Goal: Task Accomplishment & Management: Complete application form

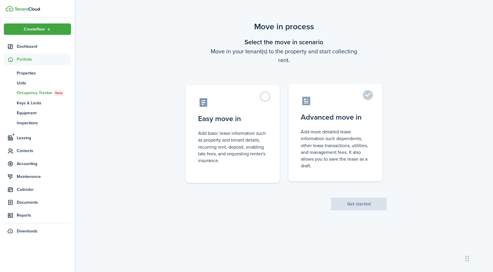
click at [344, 125] on label "Advanced move in Add more detailed lease information such dependents, other lea…" at bounding box center [335, 133] width 94 height 98
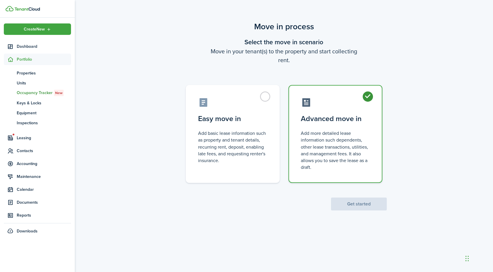
radio input "true"
click at [358, 204] on button "Get started" at bounding box center [359, 204] width 56 height 13
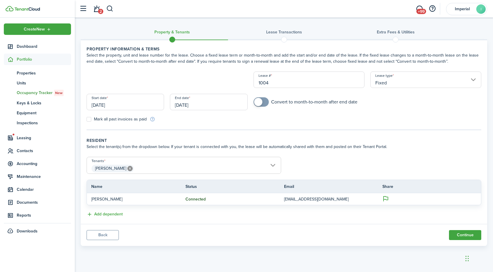
click at [110, 104] on input "[DATE]" at bounding box center [125, 102] width 77 height 16
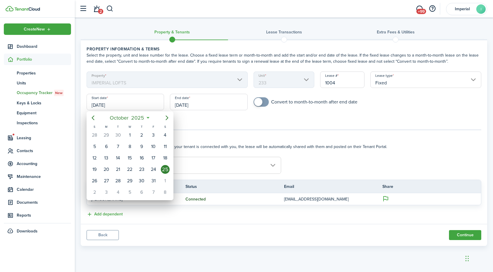
click at [167, 170] on div "25" at bounding box center [165, 169] width 9 height 9
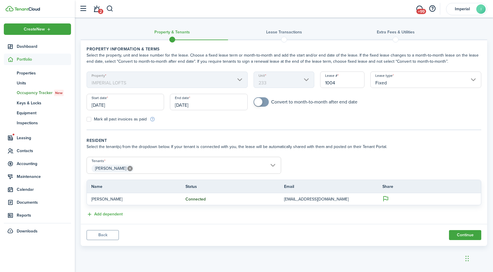
click at [199, 98] on input "[DATE]" at bounding box center [208, 102] width 77 height 16
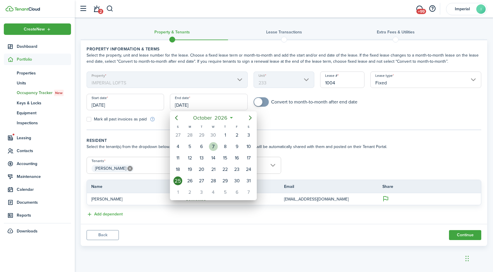
click at [211, 136] on div "30" at bounding box center [213, 135] width 9 height 9
type input "[DATE]"
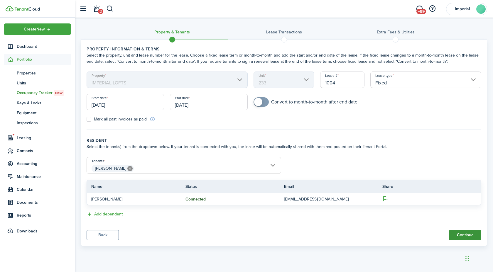
click at [461, 233] on button "Continue" at bounding box center [465, 235] width 32 height 10
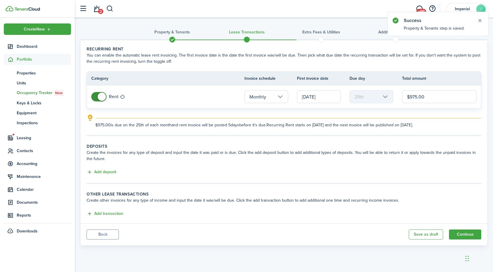
click at [438, 94] on input "$975.00" at bounding box center [439, 96] width 75 height 13
click at [325, 96] on input "[DATE]" at bounding box center [319, 96] width 44 height 13
type input "$1,295.00"
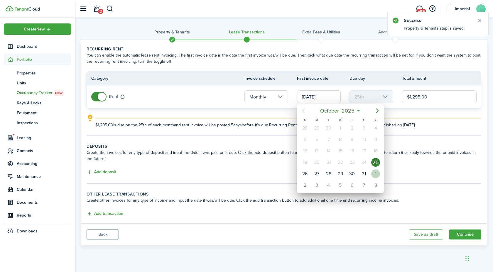
click at [374, 171] on div "[DATE]" at bounding box center [376, 173] width 12 height 11
type input "[DATE]"
type input "1st"
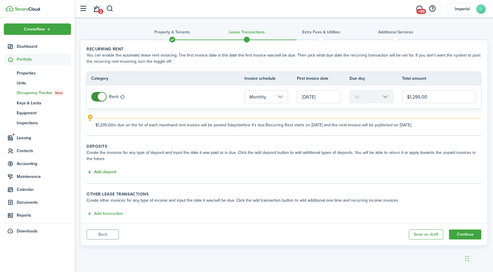
click at [114, 171] on button "Add deposit" at bounding box center [102, 172] width 30 height 7
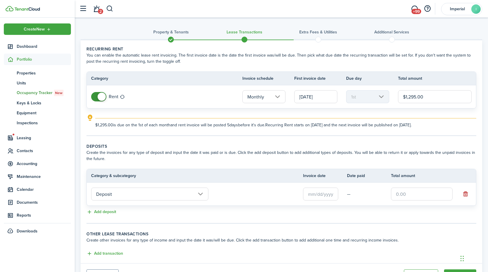
click at [325, 193] on input "text" at bounding box center [320, 194] width 35 height 13
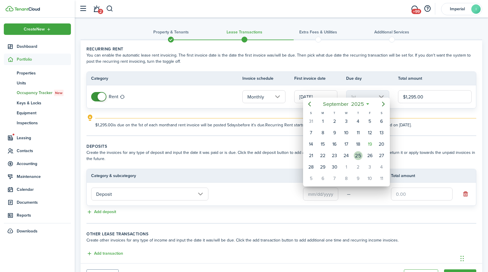
click at [361, 156] on div "25" at bounding box center [358, 155] width 9 height 9
type input "[DATE]"
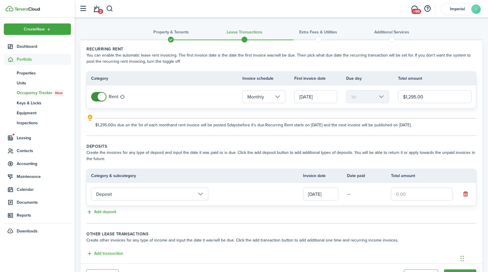
click at [401, 194] on input "text" at bounding box center [422, 194] width 62 height 13
type input "$1,295.00"
click at [366, 221] on tc-wizard-step "Deposits Create the invoices for any type of deposit and input the date it was …" at bounding box center [282, 183] width 390 height 80
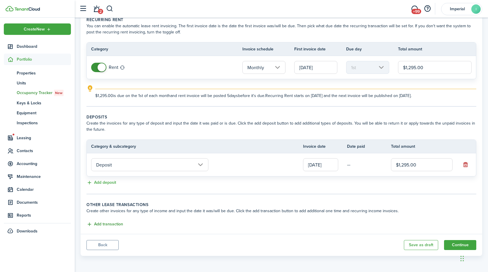
click at [95, 226] on button "Add transaction" at bounding box center [105, 224] width 37 height 7
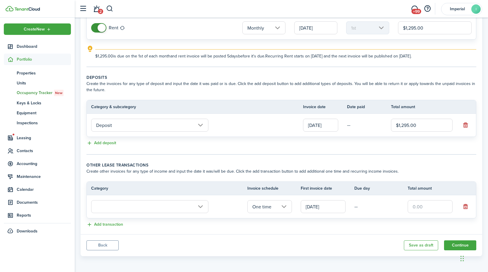
scroll to position [69, 0]
click at [123, 204] on input "text" at bounding box center [149, 206] width 117 height 13
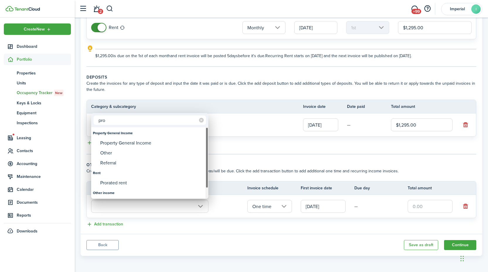
type input "pro"
click at [128, 183] on div "Prorated rent" at bounding box center [152, 183] width 104 height 10
type input "Rent / Prorated rent"
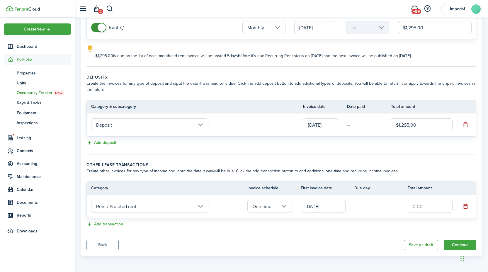
click at [448, 210] on input "text" at bounding box center [430, 206] width 45 height 13
type input "$292.42"
click at [454, 246] on button "Continue" at bounding box center [460, 245] width 32 height 10
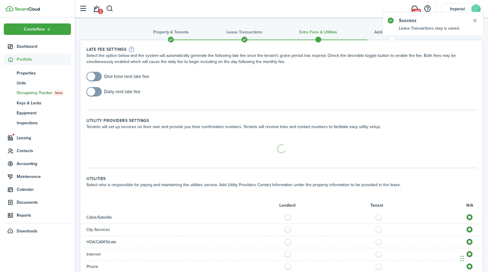
click at [100, 81] on div "One time rent late fee" at bounding box center [282, 79] width 396 height 15
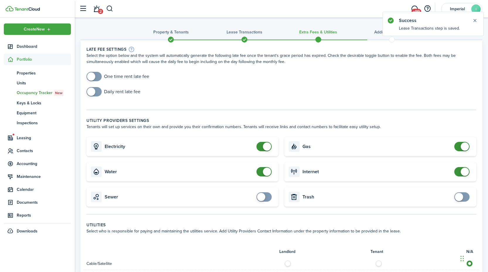
checkbox input "true"
click at [97, 79] on span at bounding box center [94, 76] width 6 height 9
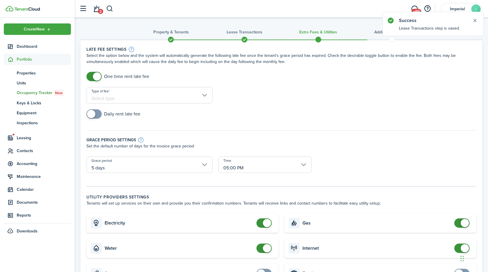
click at [109, 91] on input "Type of fee" at bounding box center [150, 95] width 126 height 16
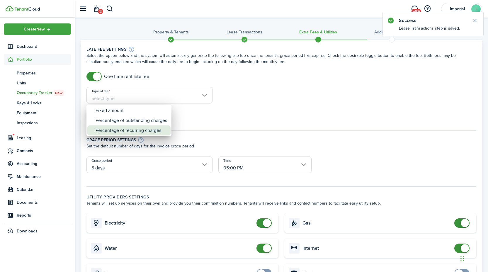
click at [142, 134] on div "Percentage of recurring charges" at bounding box center [132, 131] width 72 height 10
type input "Percentage of recurring charges"
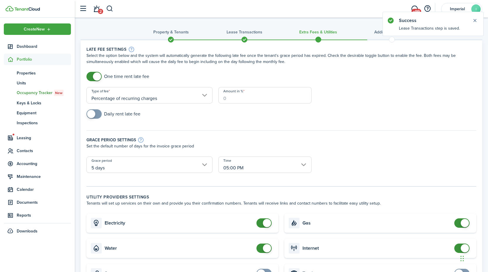
click at [226, 103] on input "Amount in %" at bounding box center [265, 95] width 93 height 16
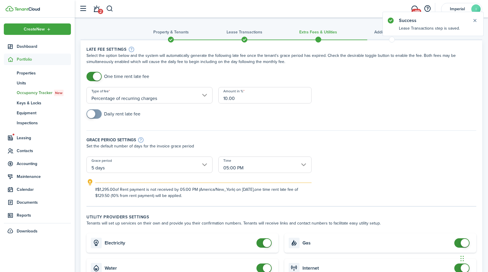
click at [158, 165] on input "5 days" at bounding box center [150, 165] width 126 height 16
type input "10"
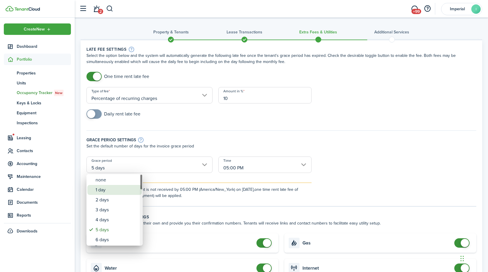
click at [116, 186] on div "1 day" at bounding box center [117, 190] width 43 height 10
type input "1 day"
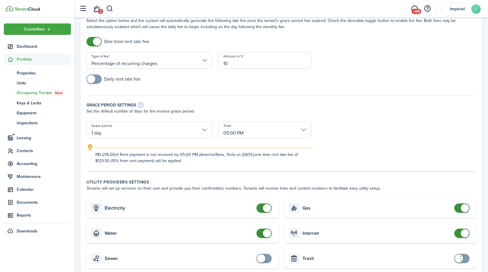
scroll to position [103, 0]
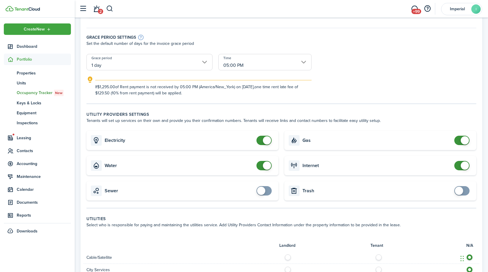
checkbox input "false"
click at [266, 166] on span at bounding box center [267, 166] width 8 height 8
checkbox input "false"
click at [459, 139] on span at bounding box center [462, 140] width 6 height 9
checkbox input "false"
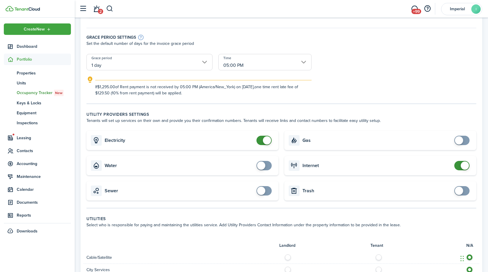
click at [463, 167] on span at bounding box center [465, 166] width 8 height 8
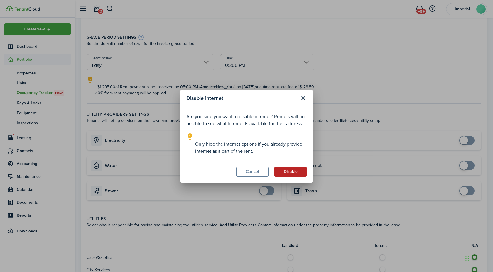
click at [289, 174] on button "Disable" at bounding box center [290, 172] width 32 height 10
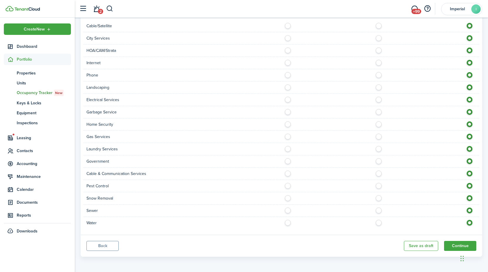
scroll to position [335, 0]
click at [458, 244] on button "Continue" at bounding box center [460, 245] width 32 height 10
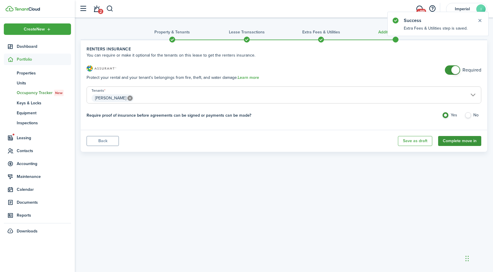
click at [467, 143] on button "Complete move in" at bounding box center [459, 141] width 43 height 10
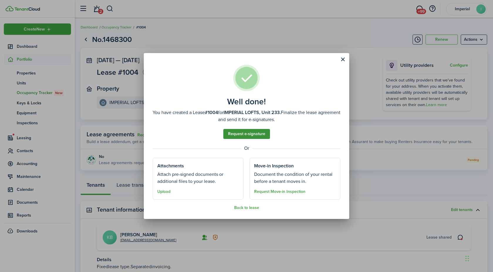
click at [249, 135] on link "Request e-signature" at bounding box center [246, 134] width 47 height 10
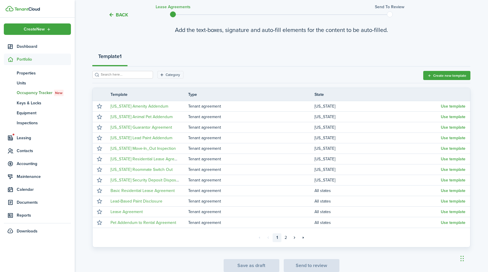
scroll to position [53, 0]
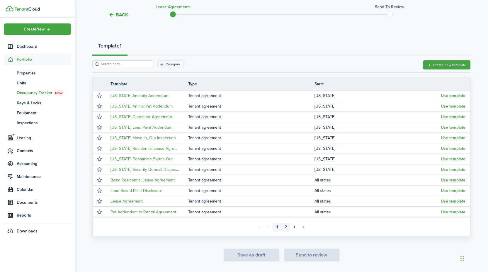
click at [287, 225] on link "2" at bounding box center [286, 227] width 9 height 9
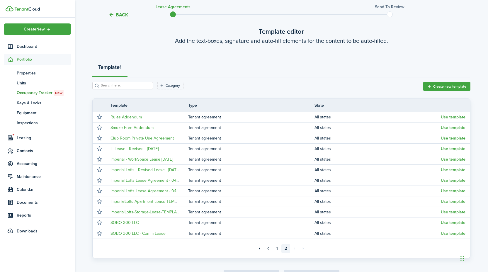
scroll to position [53, 0]
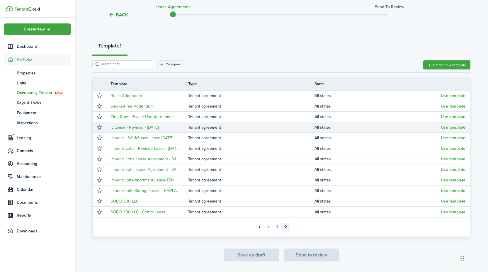
click at [99, 126] on button "button" at bounding box center [99, 127] width 8 height 8
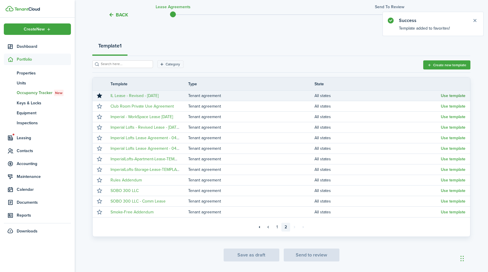
click at [446, 95] on button "Use template" at bounding box center [453, 96] width 25 height 5
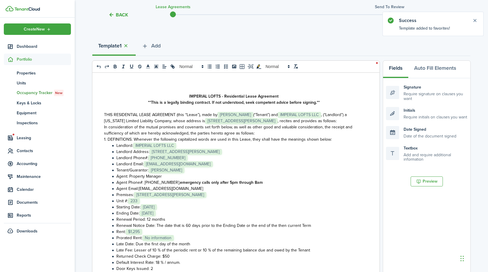
scroll to position [76, 0]
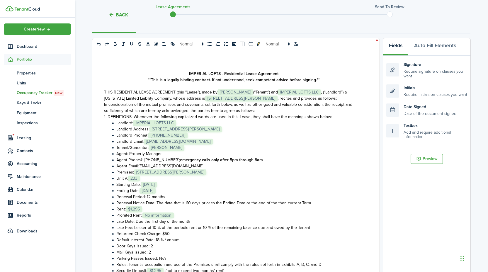
click at [181, 216] on li "Prorated Rent: ﻿ No information ﻿" at bounding box center [236, 215] width 253 height 6
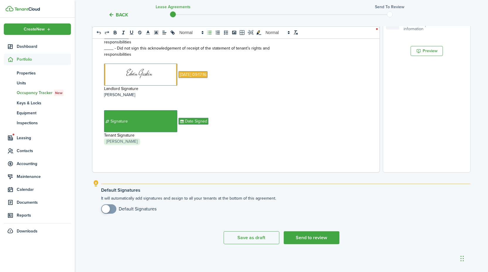
scroll to position [5780, 0]
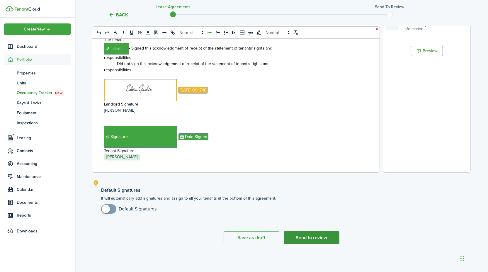
click at [318, 240] on button "Send to review" at bounding box center [312, 237] width 56 height 13
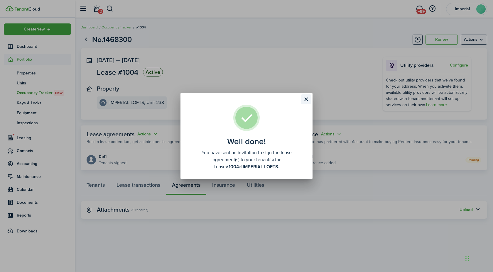
click at [305, 99] on button "Close modal" at bounding box center [306, 99] width 10 height 10
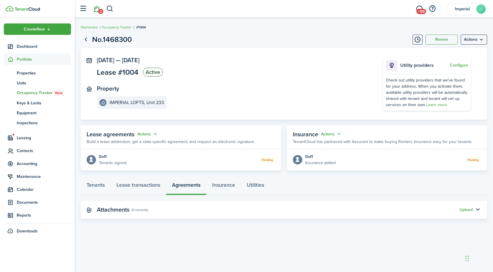
click at [96, 10] on link "2" at bounding box center [96, 8] width 11 height 15
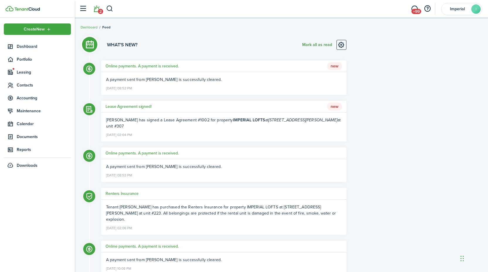
click at [316, 46] on button "Mark all as read" at bounding box center [317, 45] width 30 height 10
click at [35, 47] on span "Dashboard" at bounding box center [44, 46] width 54 height 6
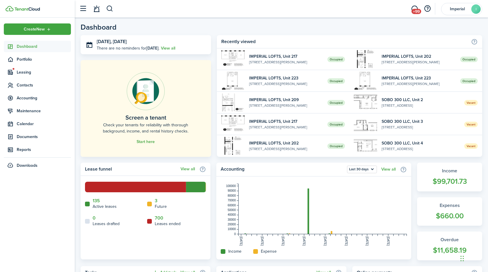
click at [28, 48] on span "Dashboard" at bounding box center [44, 46] width 54 height 6
click at [23, 112] on span "Maintenance" at bounding box center [44, 111] width 54 height 6
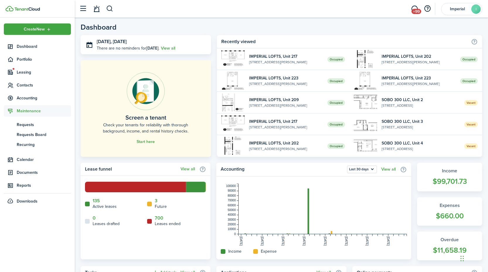
click at [23, 112] on span "Maintenance" at bounding box center [44, 111] width 54 height 6
